Goal: Task Accomplishment & Management: Use online tool/utility

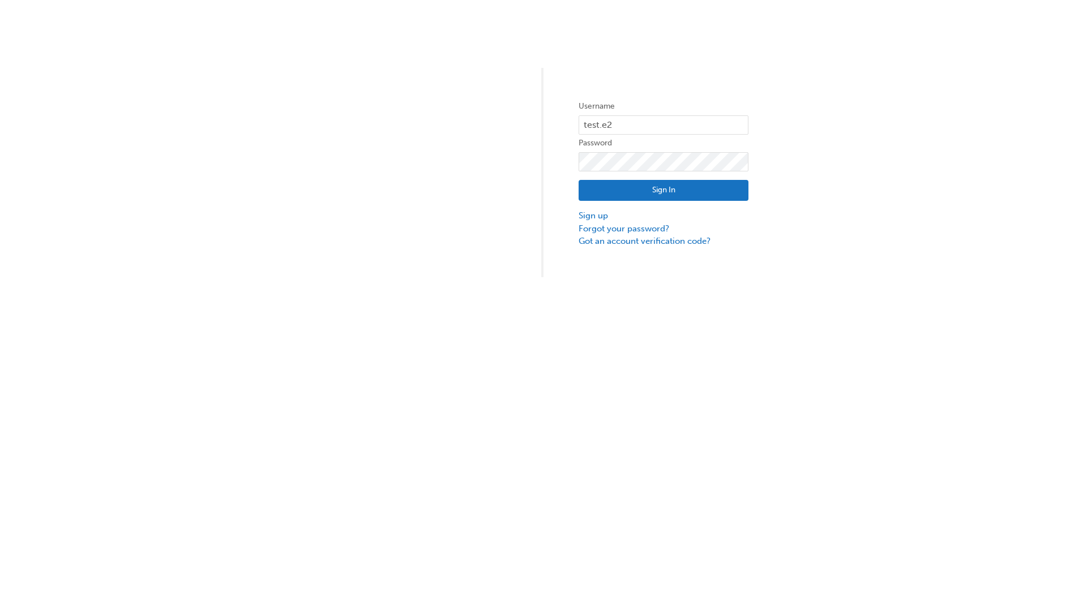
type input "test.e2e.user14"
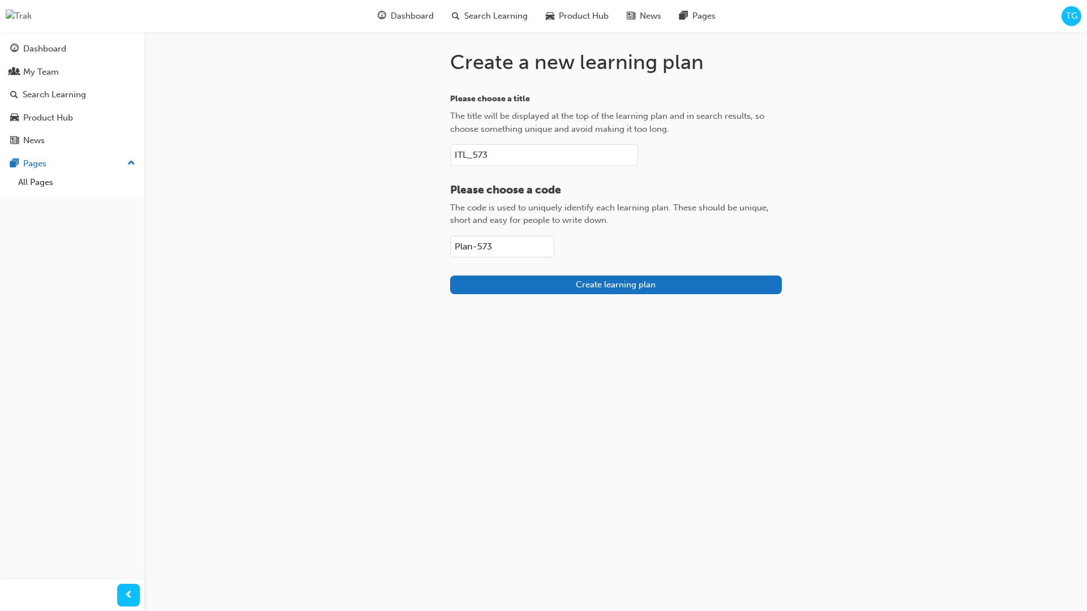
type input "Plan-573"
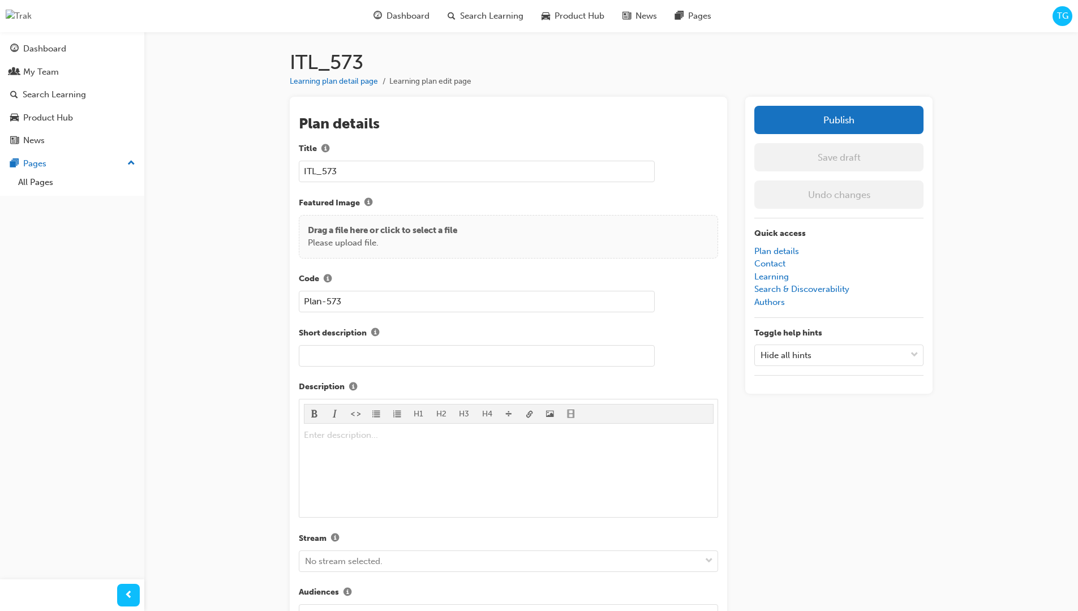
scroll to position [160, 0]
